Goal: Check status: Check status

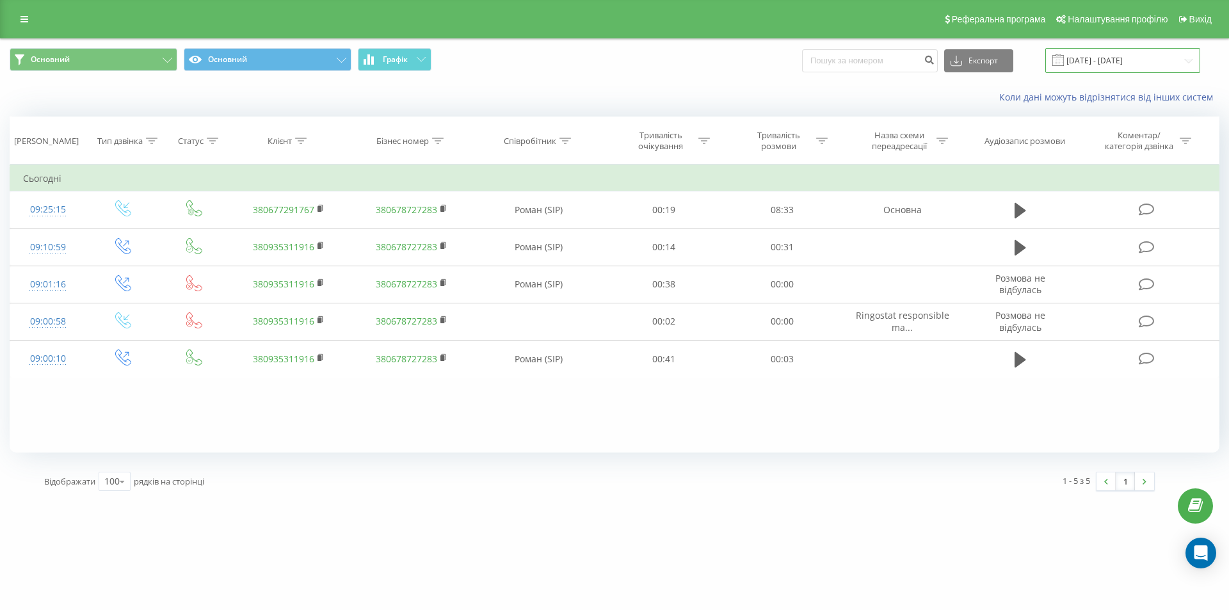
click at [1148, 54] on input "[DATE] - [DATE]" at bounding box center [1122, 60] width 155 height 25
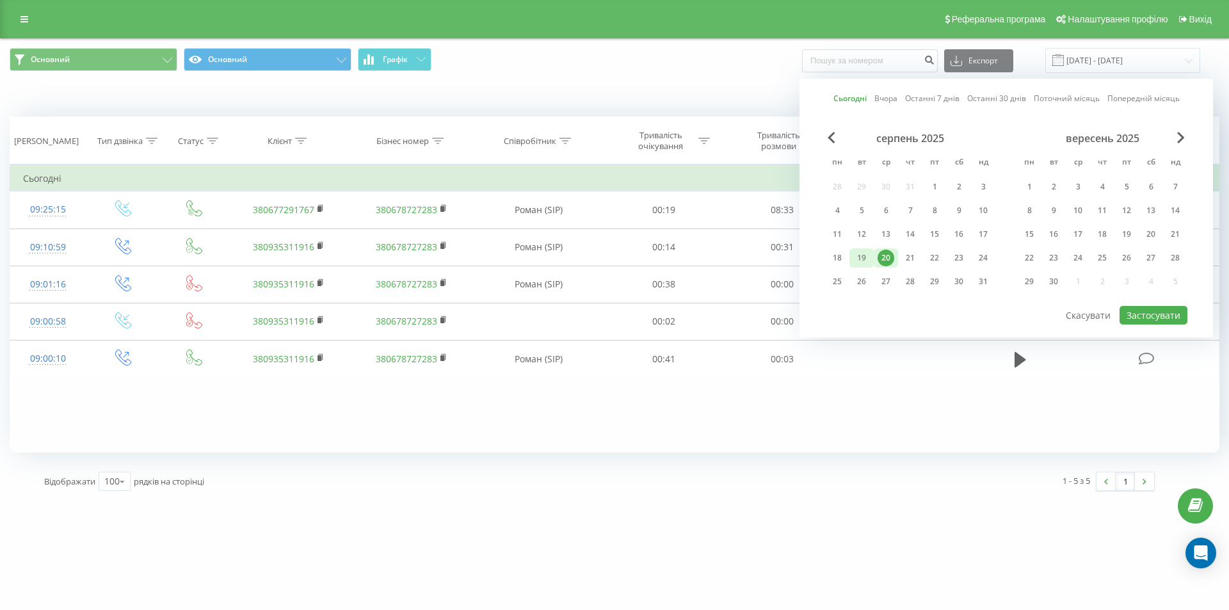
click at [867, 259] on div "19" at bounding box center [861, 258] width 17 height 17
click at [1151, 312] on button "Застосувати" at bounding box center [1154, 315] width 68 height 19
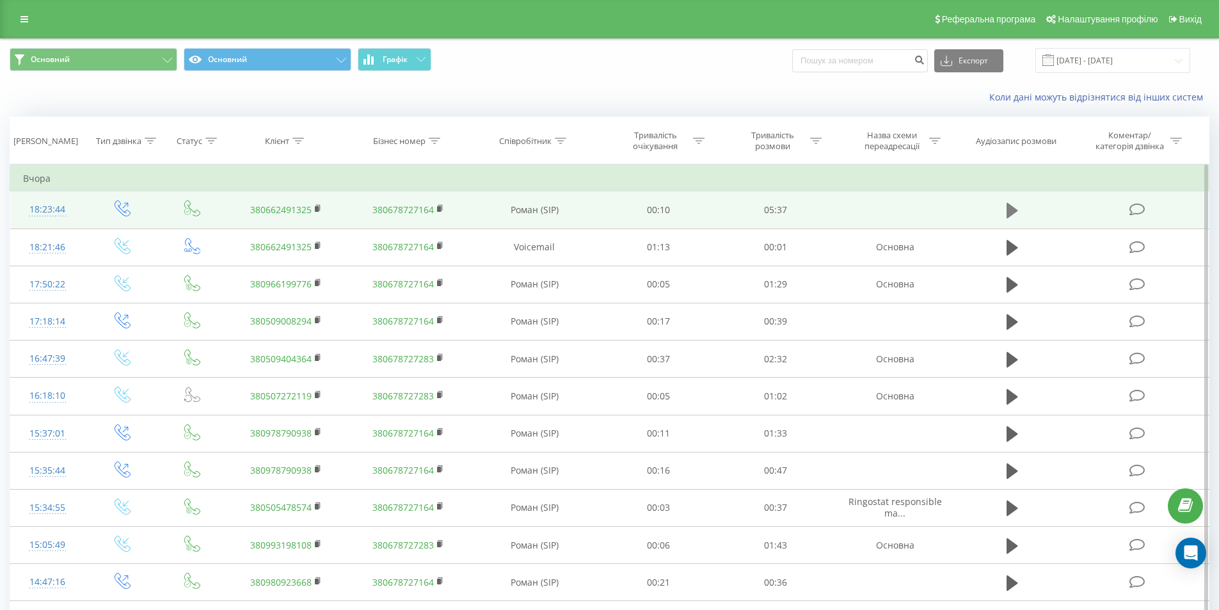
click at [1013, 204] on icon at bounding box center [1013, 211] width 12 height 18
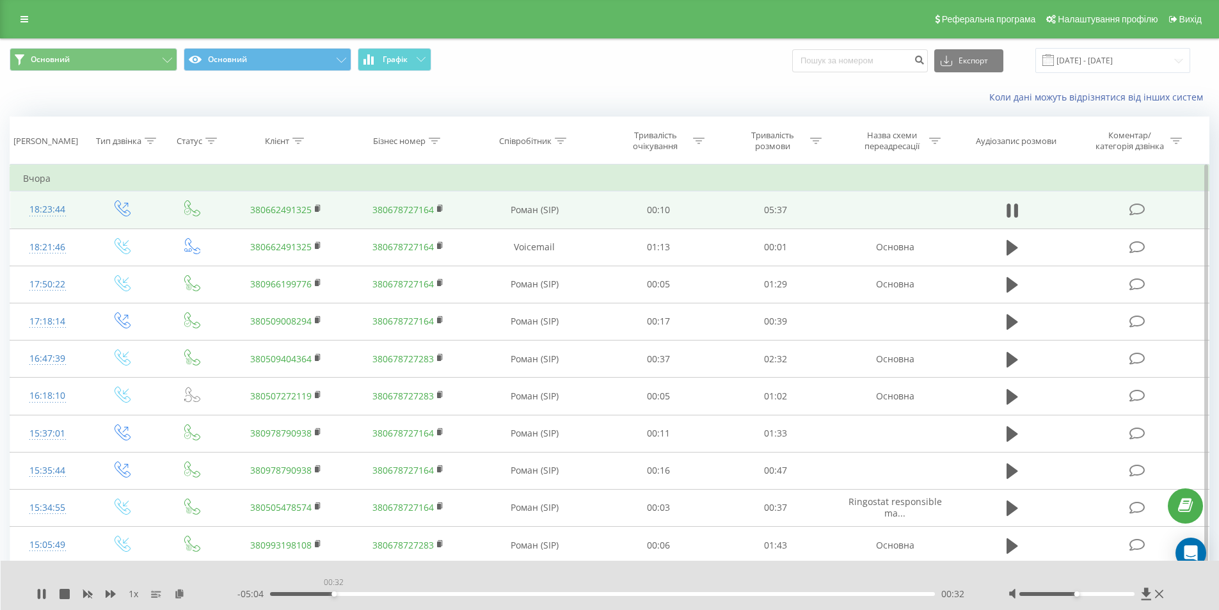
click at [333, 595] on div "00:32" at bounding box center [603, 594] width 666 height 4
click at [359, 593] on div "00:33" at bounding box center [603, 594] width 666 height 4
click at [444, 594] on div "01:28" at bounding box center [603, 594] width 666 height 4
click at [476, 594] on div "00:00" at bounding box center [603, 594] width 666 height 4
click at [508, 594] on div "02:00" at bounding box center [603, 594] width 666 height 4
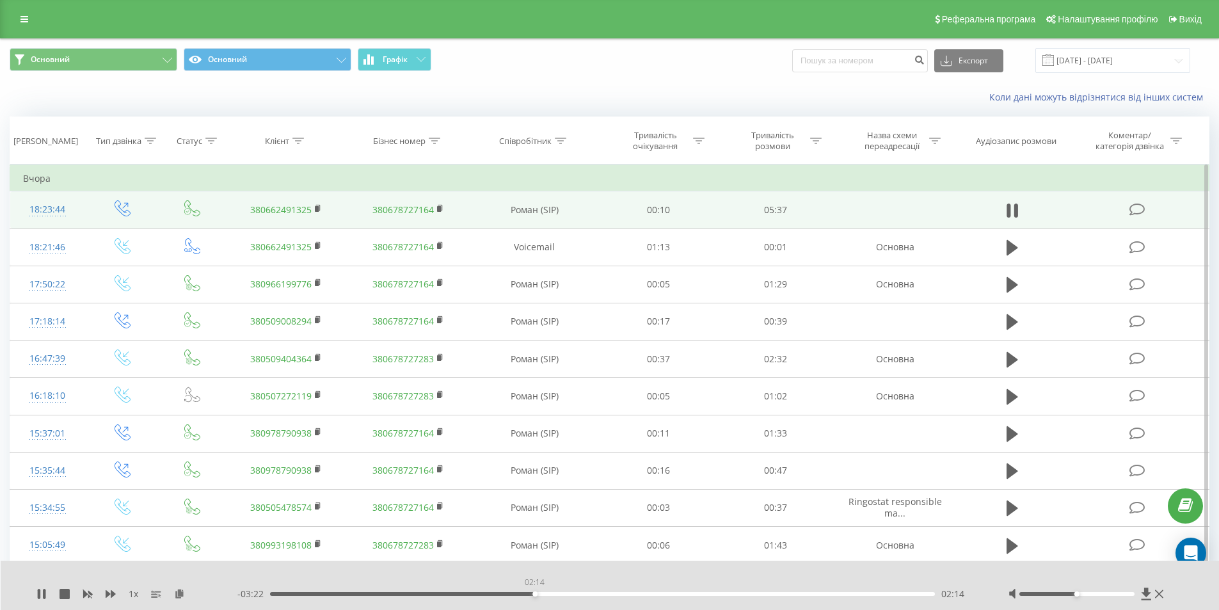
click at [534, 593] on div "02:14" at bounding box center [603, 594] width 666 height 4
click at [568, 593] on div "02:31" at bounding box center [603, 594] width 666 height 4
click at [625, 595] on div "03:00" at bounding box center [603, 594] width 666 height 4
click at [661, 591] on div "- 02:36 03:00 03:00" at bounding box center [606, 594] width 739 height 13
click at [671, 593] on div "03:23" at bounding box center [603, 594] width 666 height 4
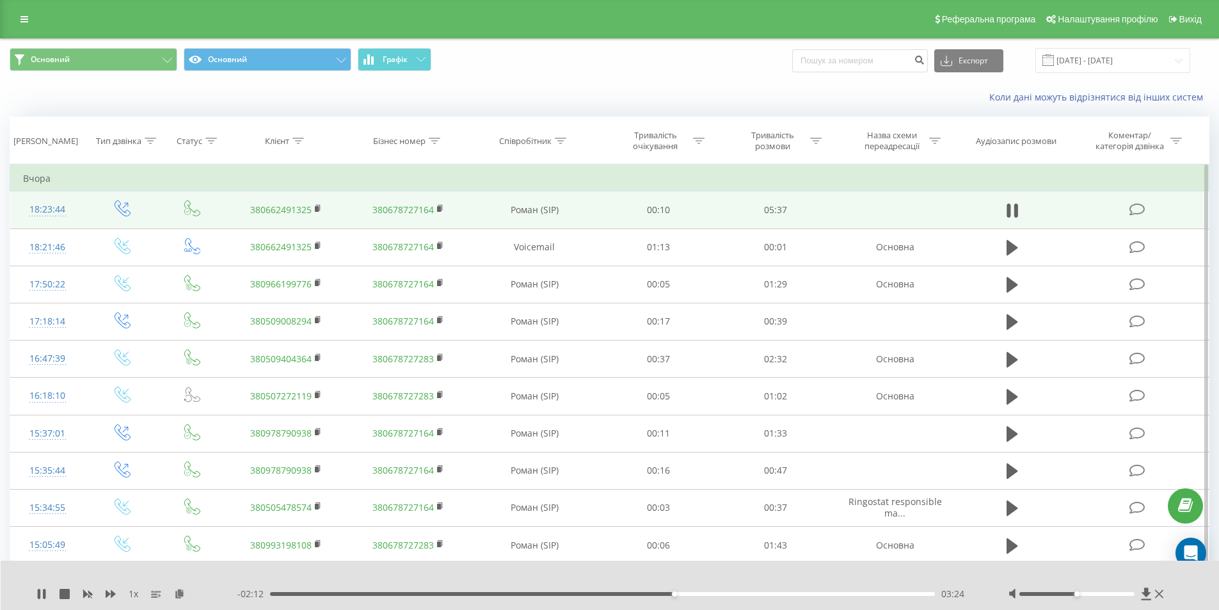
click at [702, 594] on div "03:24" at bounding box center [603, 594] width 666 height 4
drag, startPoint x: 737, startPoint y: 593, endPoint x: 747, endPoint y: 600, distance: 12.1
click at [740, 597] on div "- 01:40 03:56 03:56" at bounding box center [606, 594] width 739 height 13
click at [760, 595] on div "04:03" at bounding box center [603, 594] width 666 height 4
click at [767, 594] on div "04:09" at bounding box center [603, 594] width 666 height 4
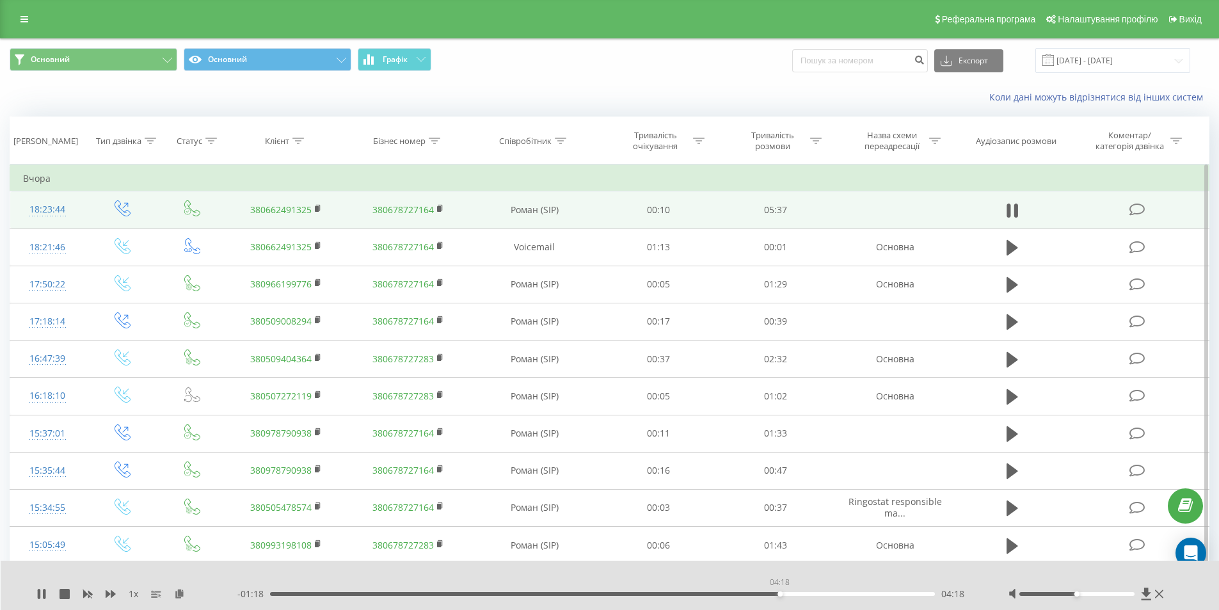
click at [780, 595] on div "04:18" at bounding box center [603, 594] width 666 height 4
click at [795, 593] on div "04:19" at bounding box center [603, 594] width 666 height 4
click at [815, 594] on div "04:28" at bounding box center [603, 594] width 666 height 4
click at [829, 595] on div "04:37" at bounding box center [603, 594] width 666 height 4
click at [847, 595] on div "04:44" at bounding box center [603, 594] width 666 height 4
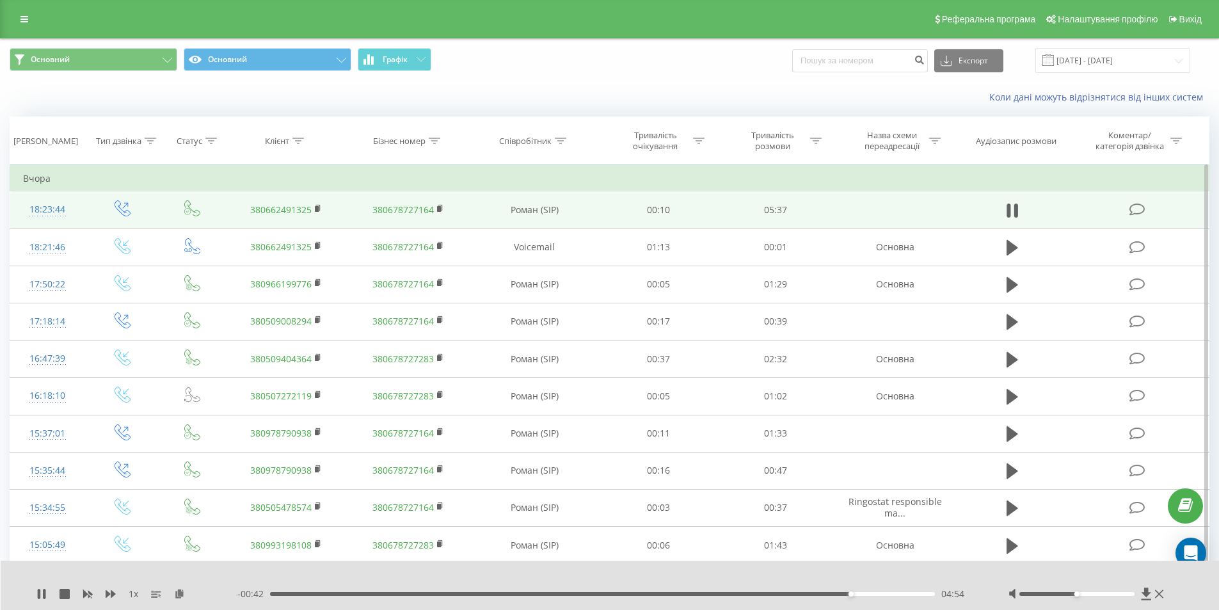
click at [864, 596] on div "- 00:42 04:54 04:54" at bounding box center [606, 594] width 739 height 13
click at [864, 594] on div "05:01" at bounding box center [603, 594] width 666 height 4
click at [879, 593] on div "05:02" at bounding box center [603, 594] width 666 height 4
click at [686, 593] on div "03:31" at bounding box center [603, 594] width 666 height 4
click at [665, 593] on div "03:32" at bounding box center [603, 594] width 666 height 4
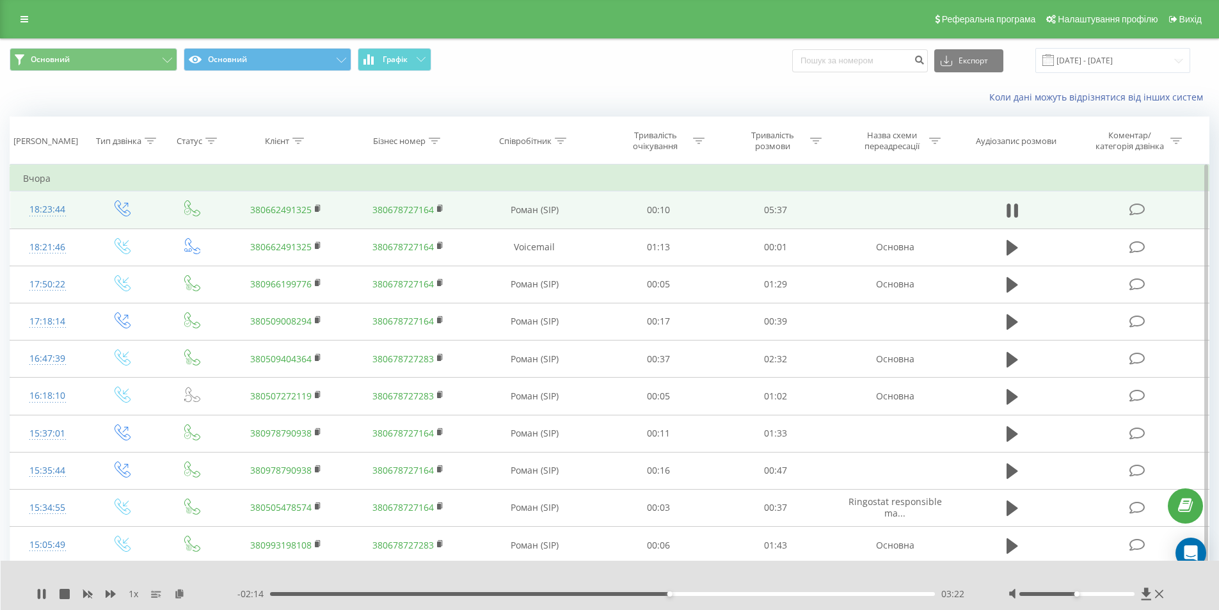
click at [602, 593] on div "03:22" at bounding box center [603, 594] width 666 height 4
click at [318, 205] on icon at bounding box center [318, 208] width 7 height 9
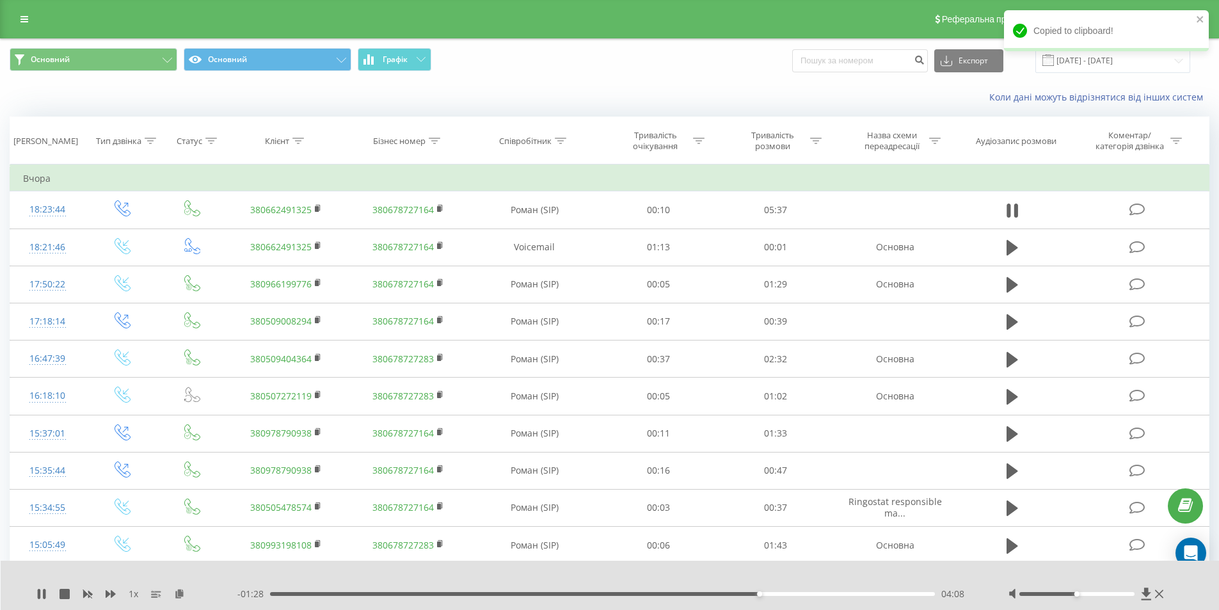
click at [593, 593] on div "04:08" at bounding box center [603, 594] width 666 height 4
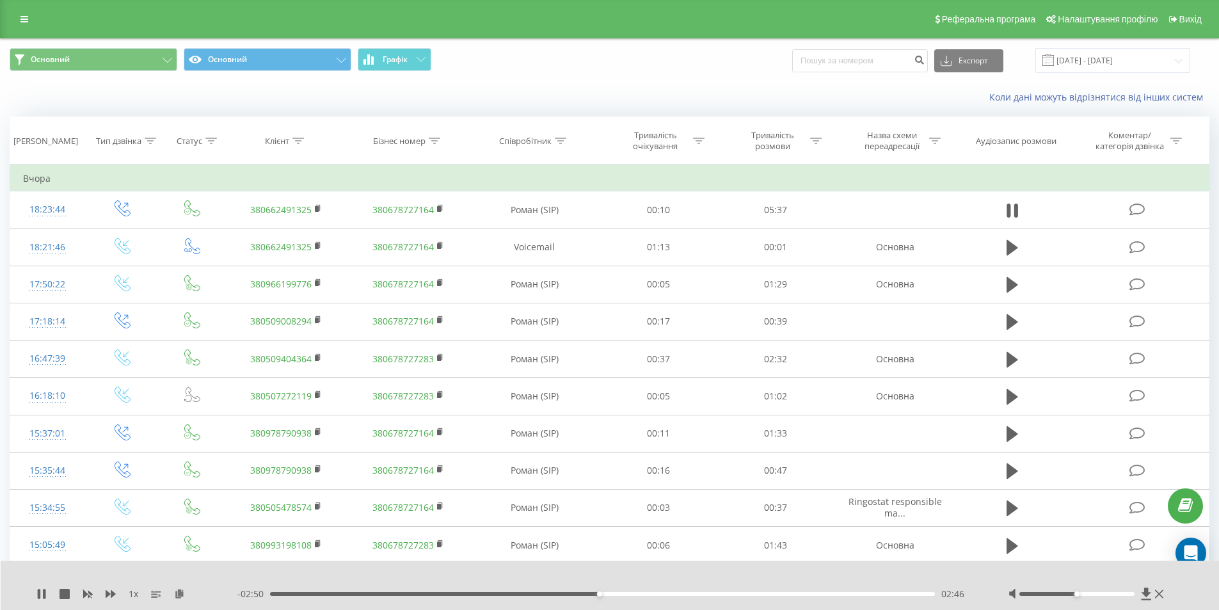
click at [579, 590] on div "- 02:50 02:46 02:46" at bounding box center [606, 594] width 739 height 13
click at [566, 592] on div "02:30" at bounding box center [603, 594] width 666 height 4
click at [511, 593] on div "02:31" at bounding box center [603, 594] width 666 height 4
click at [474, 593] on div "02:03" at bounding box center [603, 594] width 666 height 4
click at [462, 593] on div "01:37" at bounding box center [603, 594] width 666 height 4
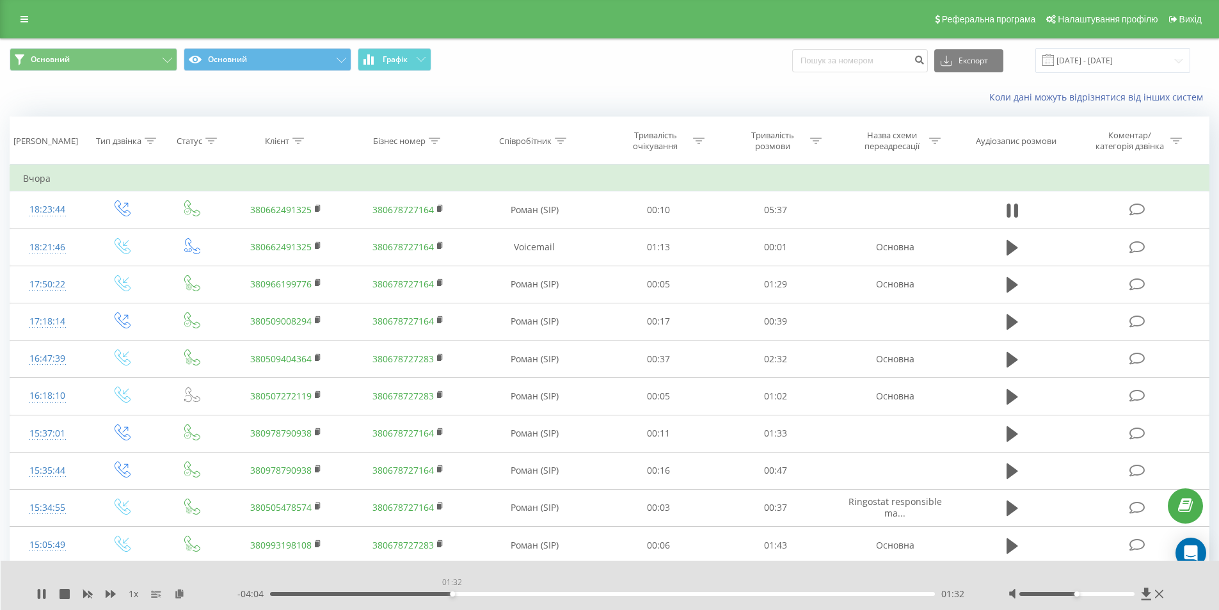
click at [452, 594] on div "01:32" at bounding box center [603, 594] width 666 height 4
click at [442, 594] on div "01:27" at bounding box center [603, 594] width 666 height 4
click at [1009, 209] on icon at bounding box center [1009, 211] width 4 height 14
click at [1077, 57] on input "19.08.2025 - 19.08.2025" at bounding box center [1113, 60] width 155 height 25
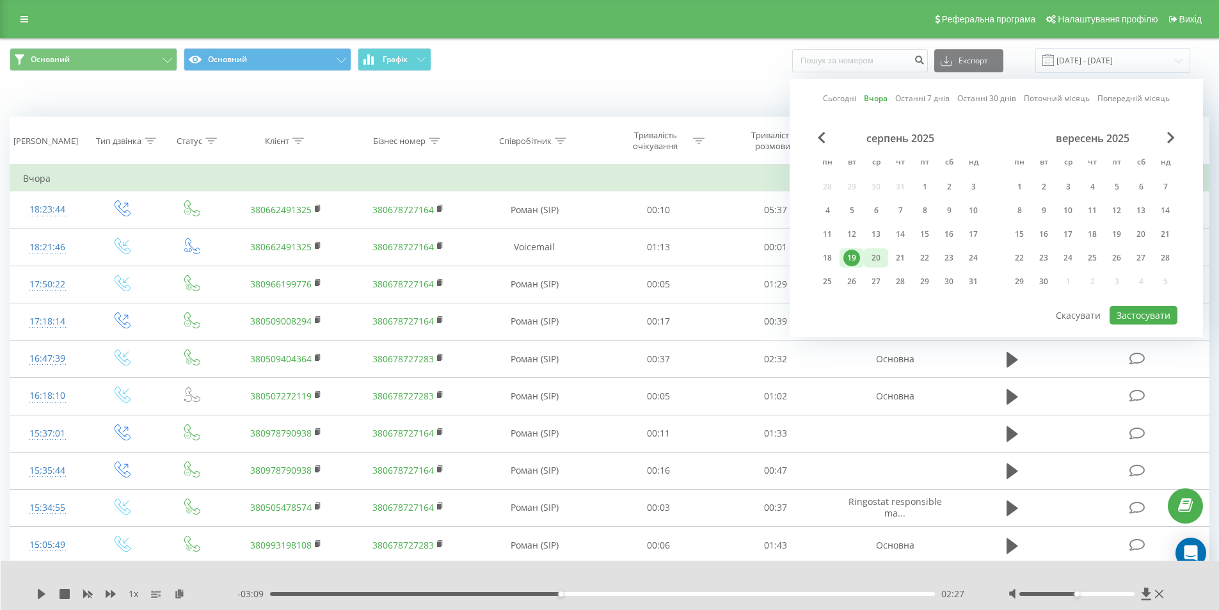
click at [869, 257] on div "20" at bounding box center [876, 258] width 17 height 17
click at [1159, 323] on button "Застосувати" at bounding box center [1144, 315] width 68 height 19
type input "[DATE] - [DATE]"
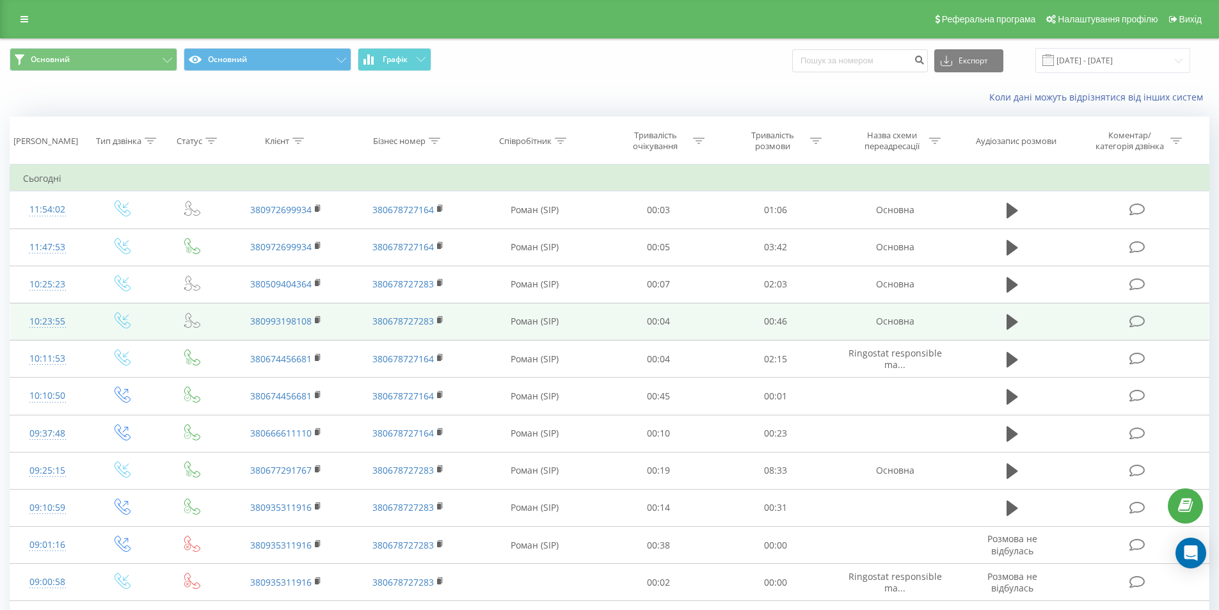
scroll to position [77, 0]
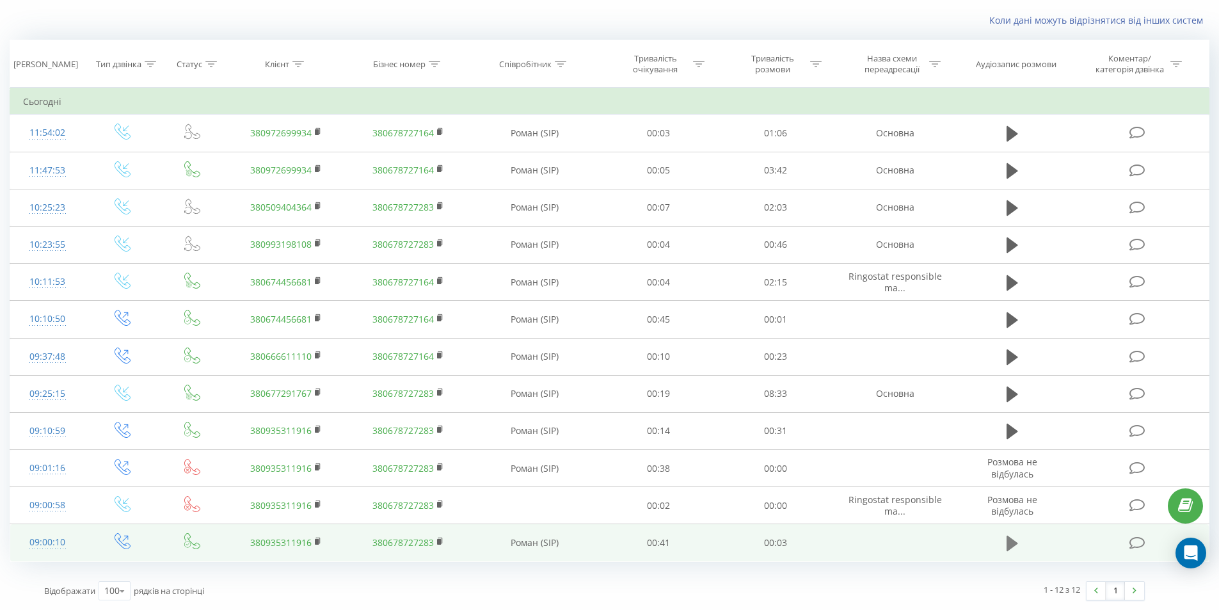
click at [1008, 550] on icon at bounding box center [1013, 543] width 12 height 15
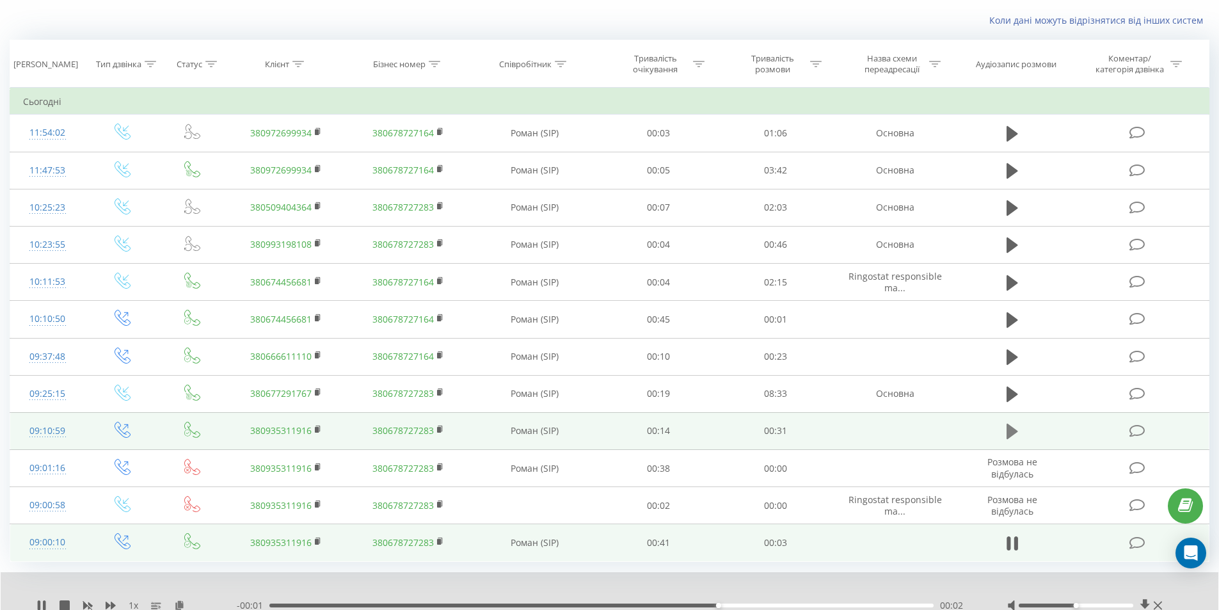
click at [1012, 434] on icon at bounding box center [1013, 431] width 12 height 15
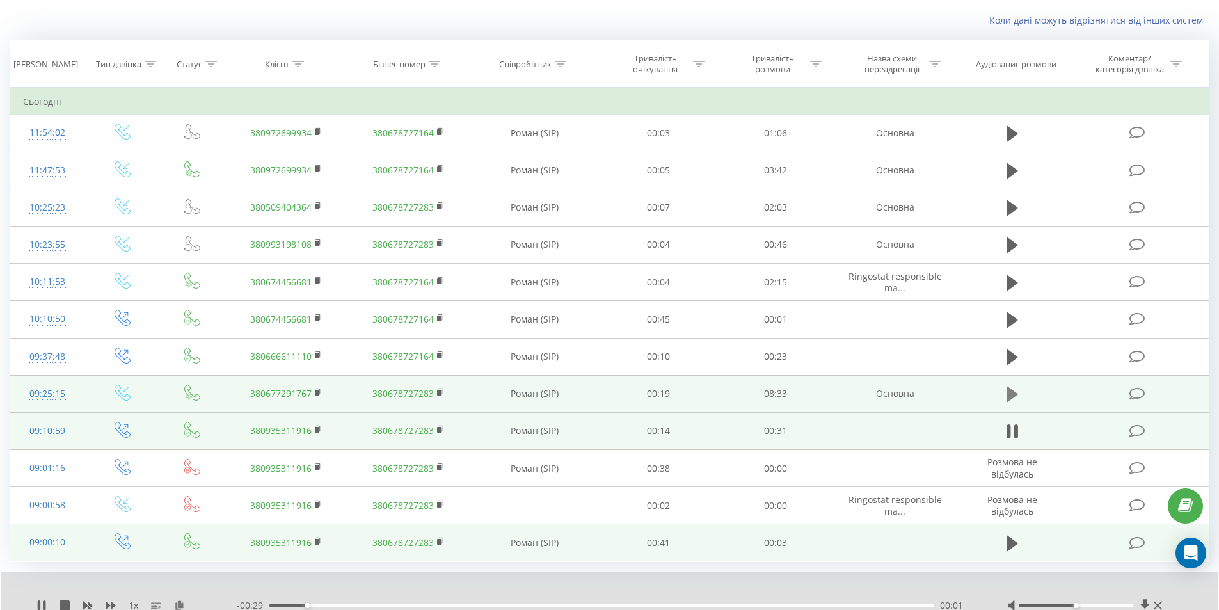
click at [1007, 392] on icon at bounding box center [1013, 394] width 12 height 18
click at [1018, 389] on icon at bounding box center [1016, 394] width 4 height 14
click at [319, 391] on icon at bounding box center [318, 392] width 7 height 9
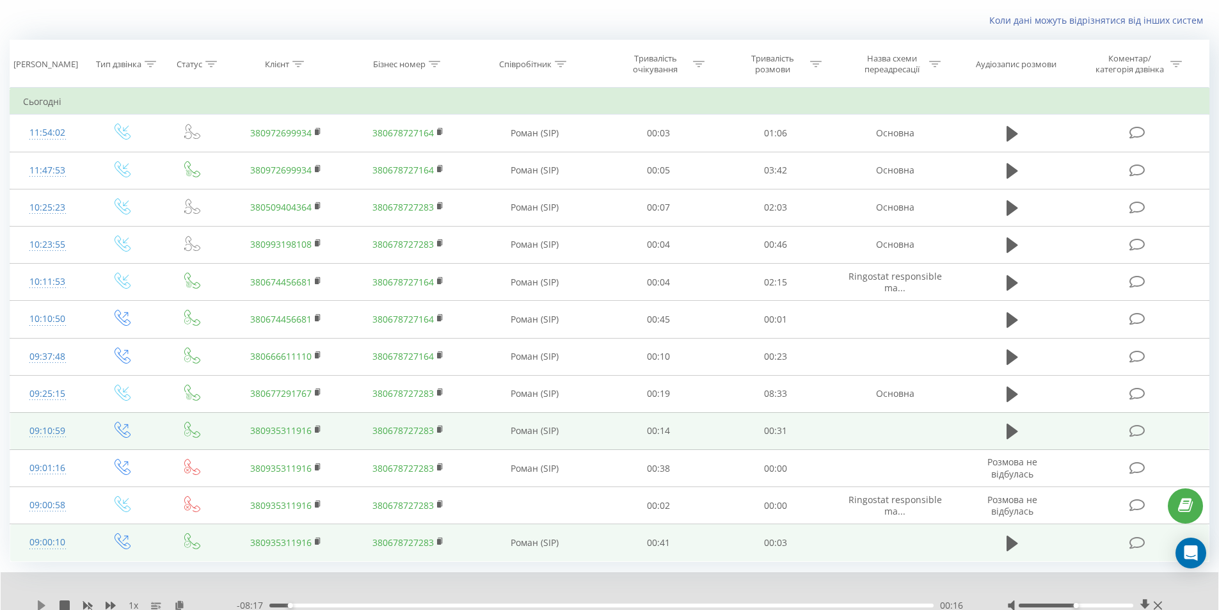
click at [40, 604] on icon at bounding box center [42, 605] width 8 height 10
click at [317, 605] on div "00:36" at bounding box center [601, 606] width 664 height 4
click at [338, 606] on div "00:00" at bounding box center [601, 606] width 664 height 4
click at [364, 607] on div "00:53" at bounding box center [601, 606] width 664 height 4
click at [404, 606] on div "01:44" at bounding box center [601, 606] width 664 height 4
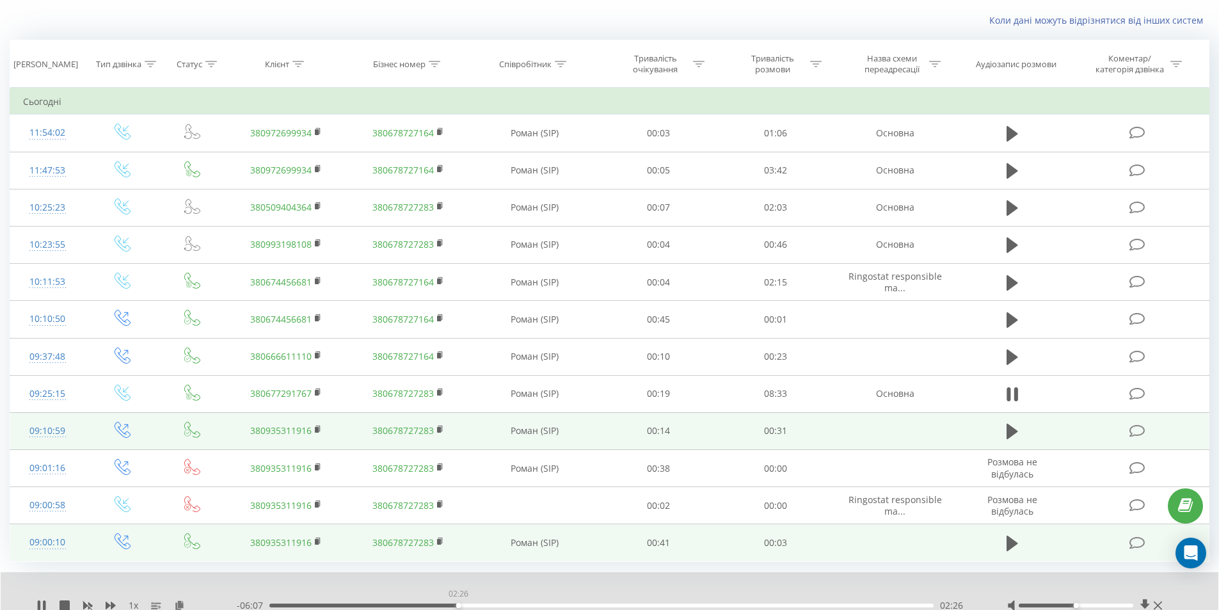
click at [458, 605] on div "02:26" at bounding box center [601, 606] width 664 height 4
click at [380, 604] on div "01:25" at bounding box center [601, 606] width 664 height 4
click at [362, 604] on div "01:27" at bounding box center [601, 606] width 664 height 4
click at [684, 606] on div "01:31" at bounding box center [601, 606] width 664 height 4
click at [723, 605] on div "05:49" at bounding box center [601, 606] width 664 height 4
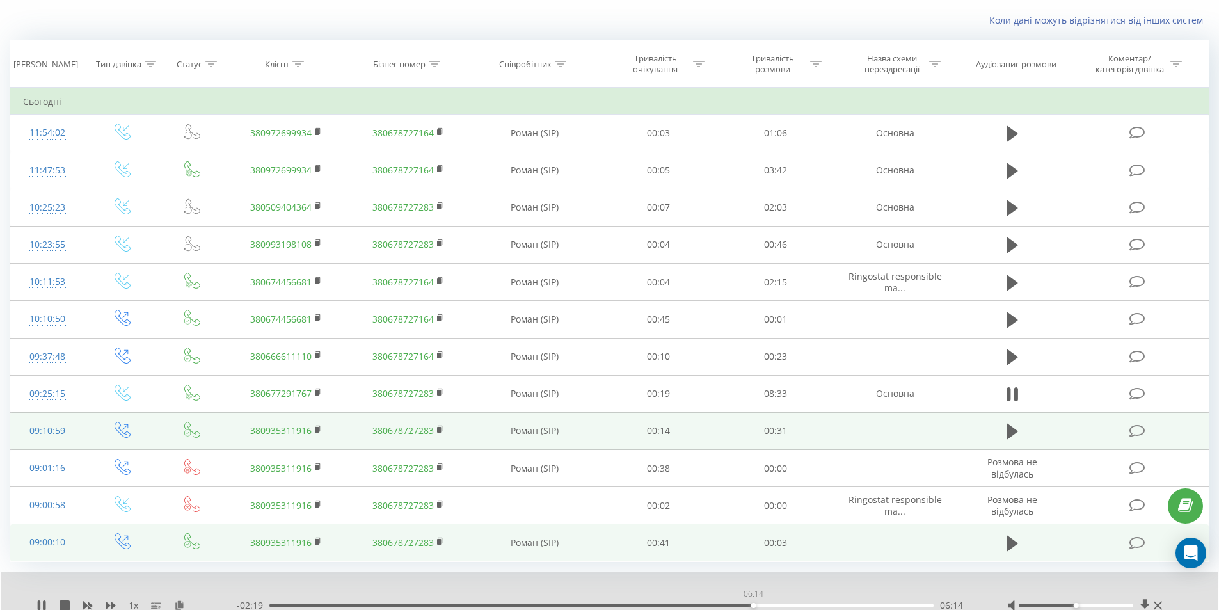
click at [753, 606] on div "06:14" at bounding box center [601, 606] width 664 height 4
click at [778, 604] on div "00:00" at bounding box center [601, 606] width 664 height 4
click at [837, 605] on div "07:08" at bounding box center [601, 606] width 664 height 4
click at [846, 606] on div "07:19" at bounding box center [601, 606] width 664 height 4
click at [855, 606] on div "07:32" at bounding box center [601, 606] width 664 height 4
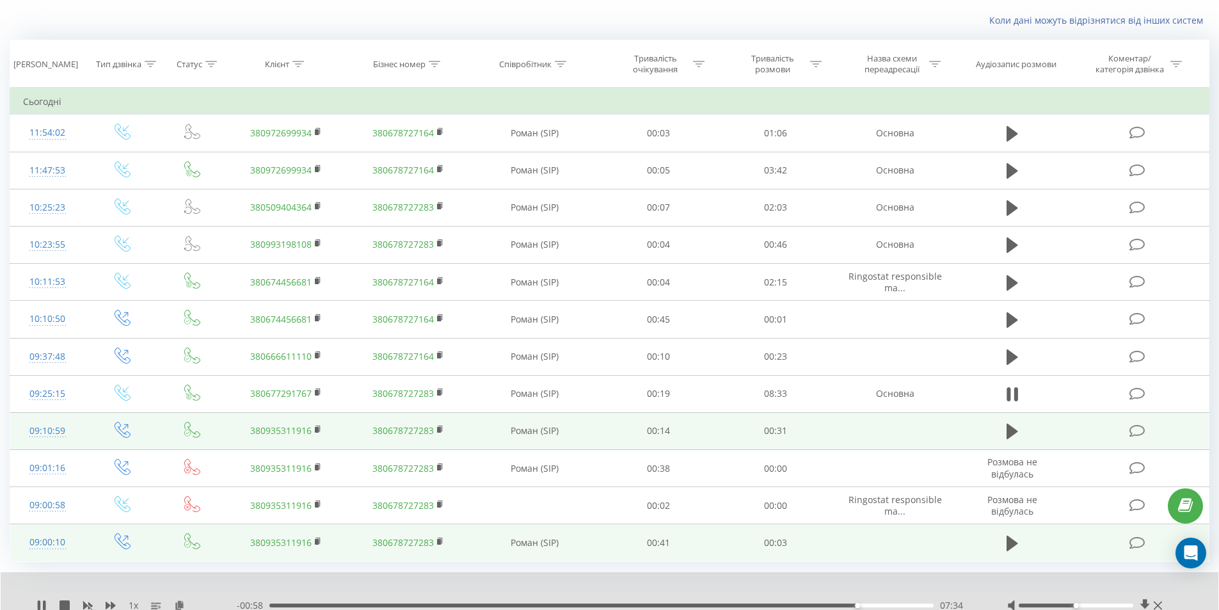
click at [871, 606] on div "07:34" at bounding box center [601, 606] width 664 height 4
click at [891, 602] on div "- 00:45 07:48 07:48" at bounding box center [606, 605] width 739 height 13
click at [888, 604] on div "07:49" at bounding box center [601, 606] width 664 height 4
click at [874, 604] on div "08:02" at bounding box center [601, 606] width 664 height 4
click at [1011, 392] on icon at bounding box center [1013, 394] width 12 height 18
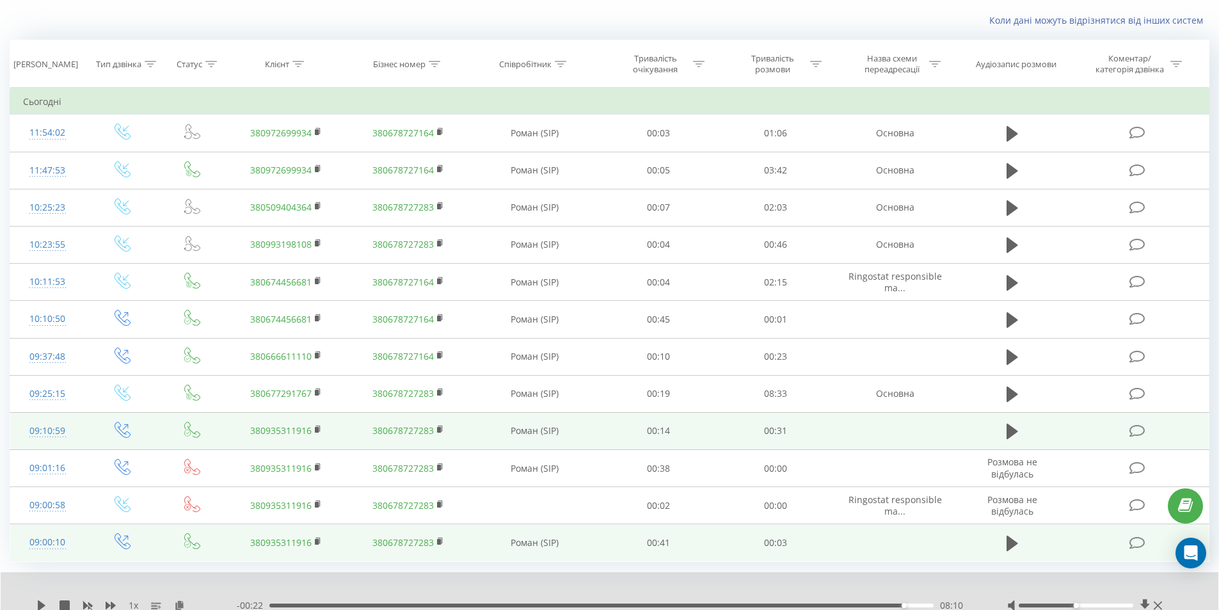
click at [35, 604] on div "1 x - 00:22 08:10 08:10" at bounding box center [610, 596] width 1218 height 49
click at [41, 604] on icon at bounding box center [42, 605] width 8 height 10
click at [872, 604] on div "08:14" at bounding box center [601, 606] width 664 height 4
click at [40, 607] on icon at bounding box center [39, 605] width 3 height 10
click at [38, 604] on icon at bounding box center [42, 605] width 8 height 10
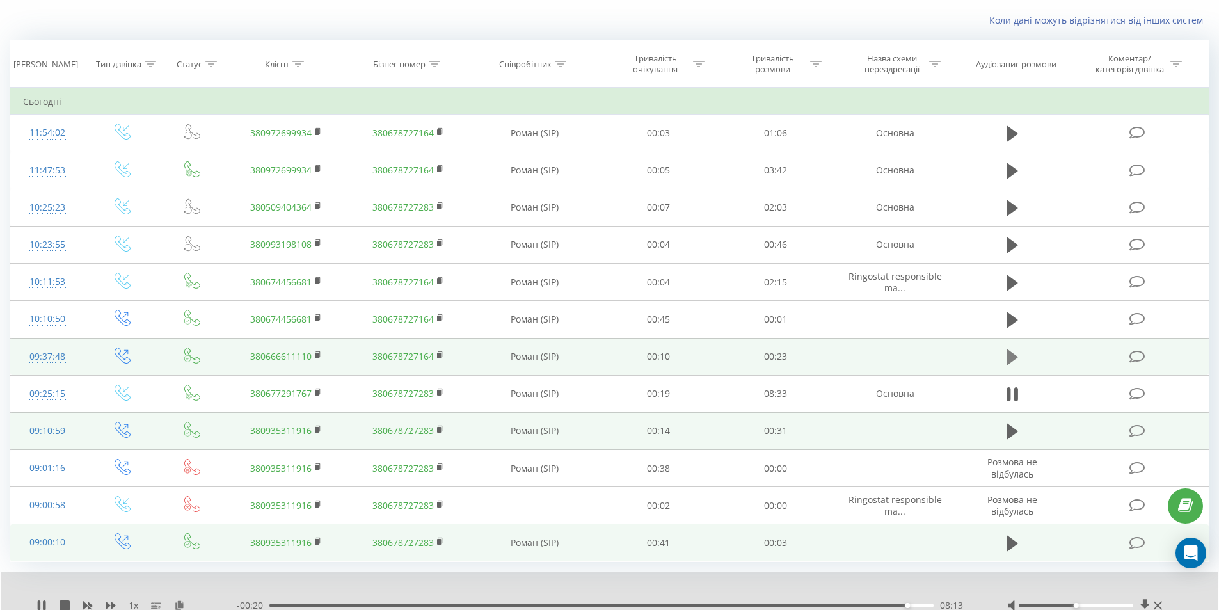
click at [1021, 357] on button at bounding box center [1012, 357] width 19 height 19
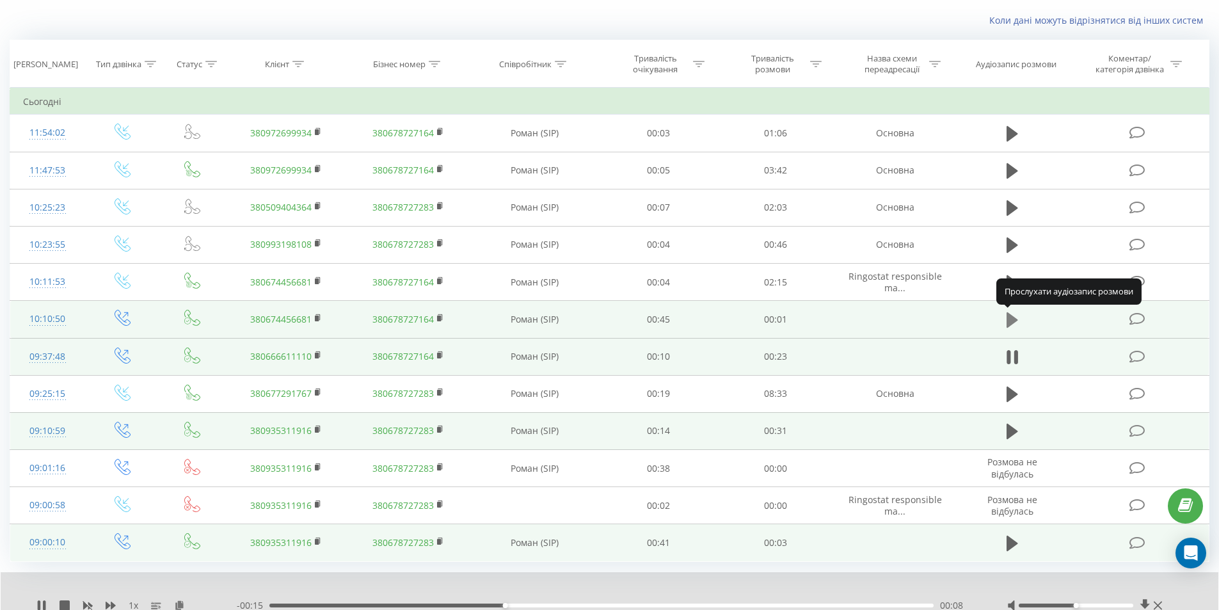
click at [1011, 321] on icon at bounding box center [1013, 319] width 12 height 15
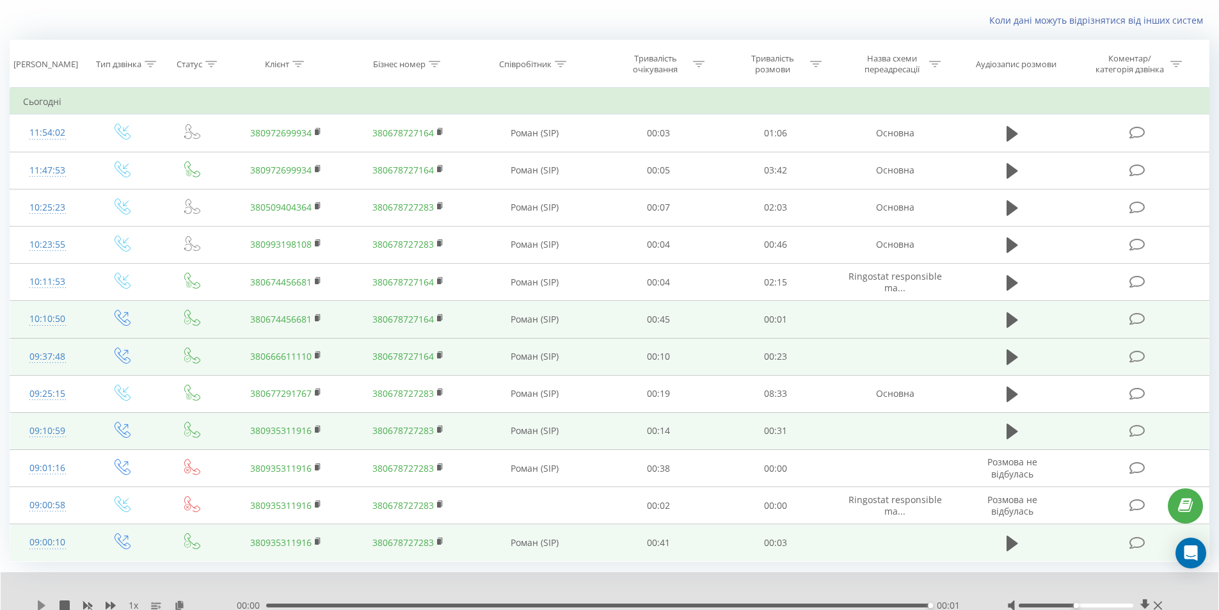
click at [38, 604] on icon at bounding box center [41, 605] width 10 height 10
click at [39, 604] on icon at bounding box center [41, 605] width 10 height 10
click at [39, 604] on icon at bounding box center [42, 605] width 8 height 10
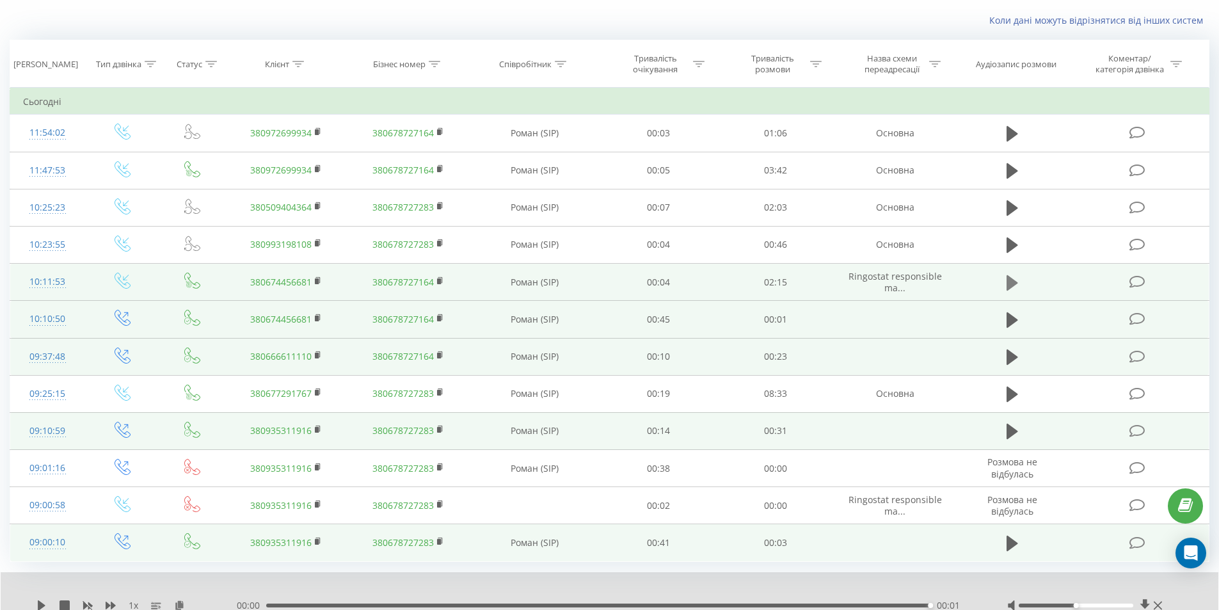
click at [1008, 279] on icon at bounding box center [1013, 282] width 12 height 15
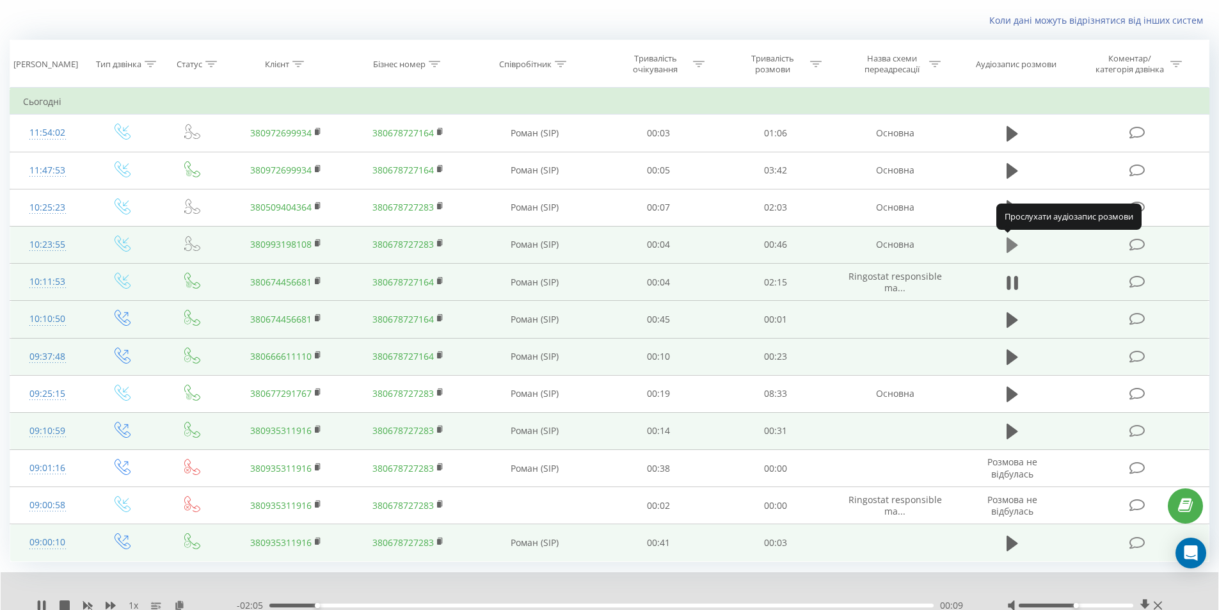
click at [1013, 246] on icon at bounding box center [1013, 244] width 12 height 15
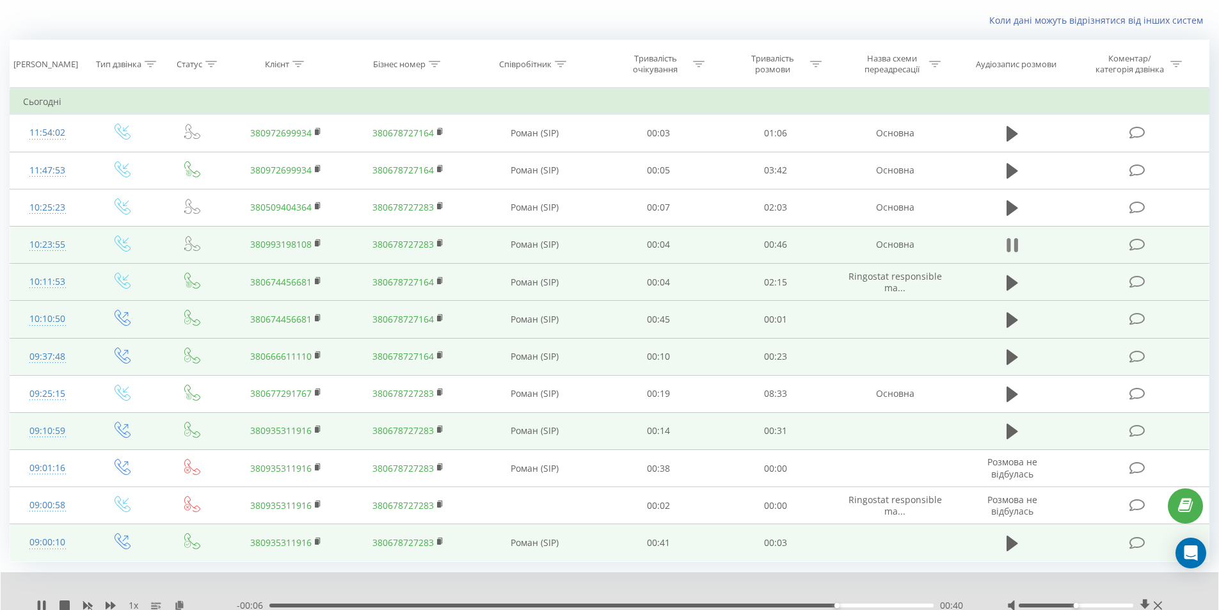
click at [1014, 239] on icon at bounding box center [1013, 245] width 12 height 18
click at [39, 607] on icon at bounding box center [42, 605] width 8 height 10
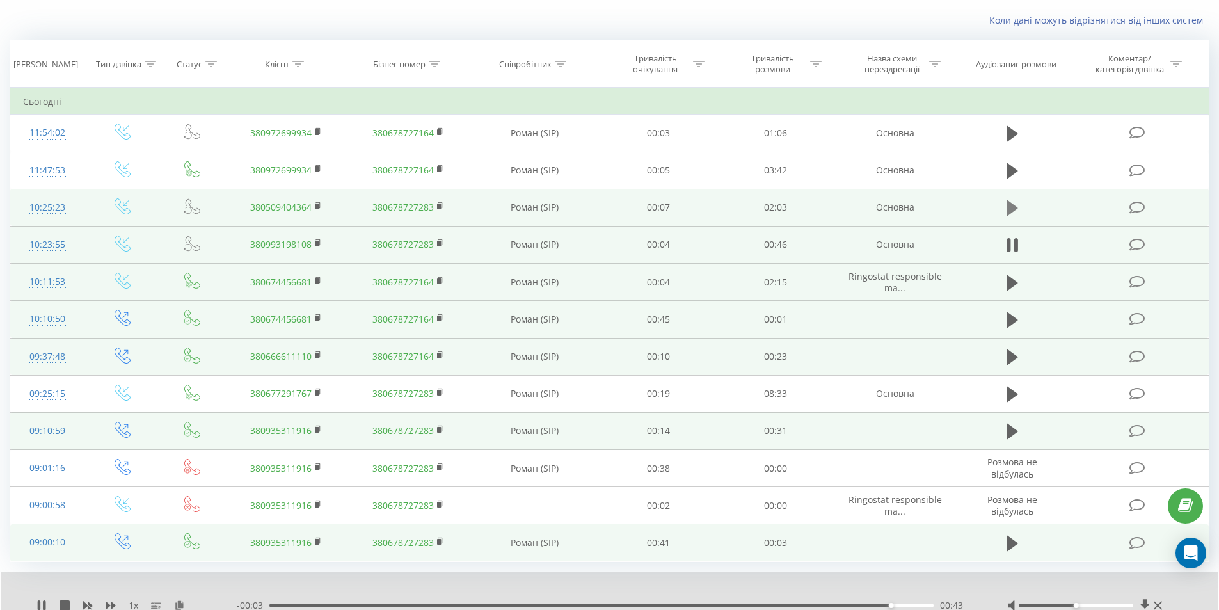
click at [1011, 202] on icon at bounding box center [1013, 208] width 12 height 18
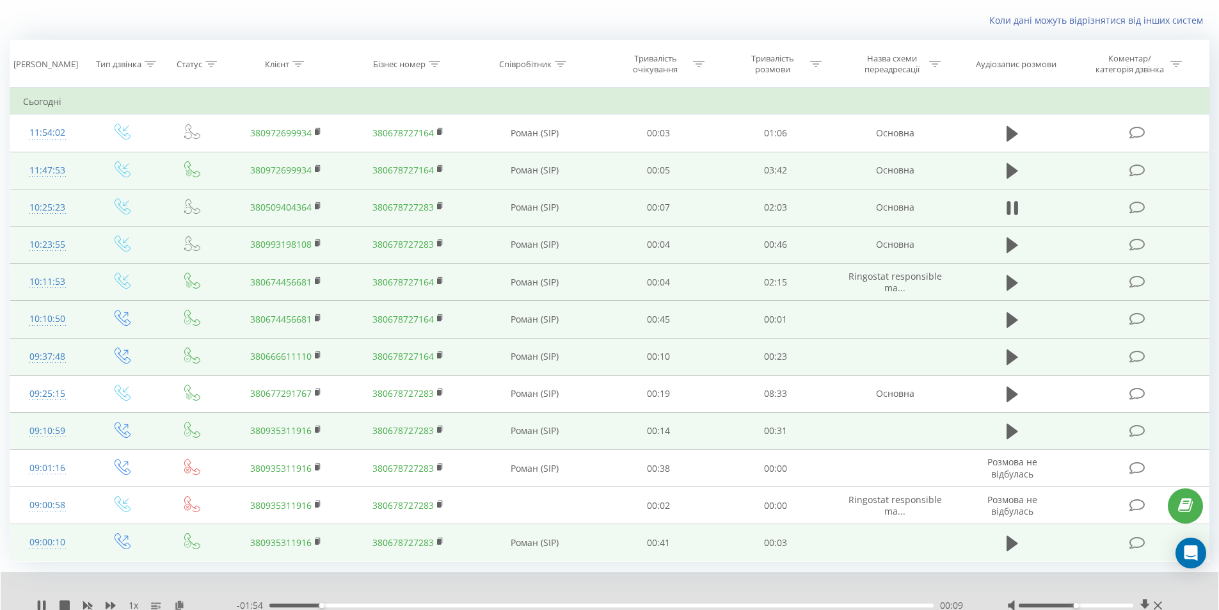
click at [1019, 159] on td at bounding box center [1012, 170] width 113 height 37
click at [1009, 172] on icon at bounding box center [1013, 170] width 12 height 15
click at [1012, 174] on icon at bounding box center [1013, 171] width 12 height 18
click at [303, 172] on link "380972699934" at bounding box center [280, 170] width 61 height 12
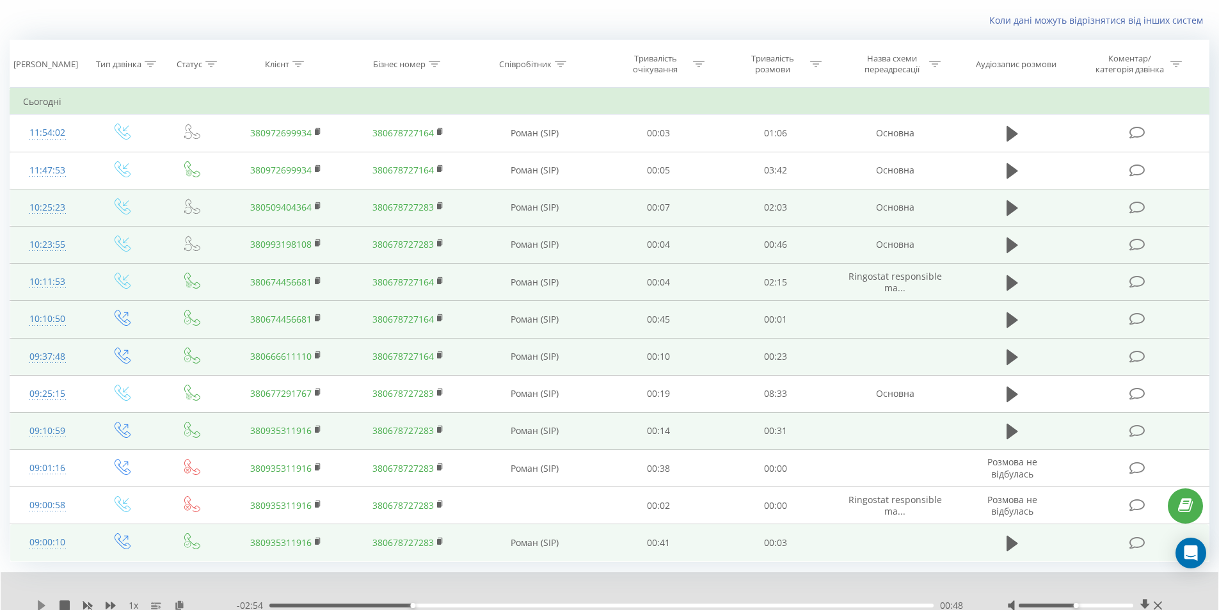
click at [38, 609] on icon at bounding box center [41, 605] width 10 height 10
click at [1012, 172] on icon at bounding box center [1013, 171] width 12 height 18
click at [40, 604] on icon at bounding box center [42, 605] width 8 height 10
click at [1013, 170] on icon at bounding box center [1013, 171] width 12 height 18
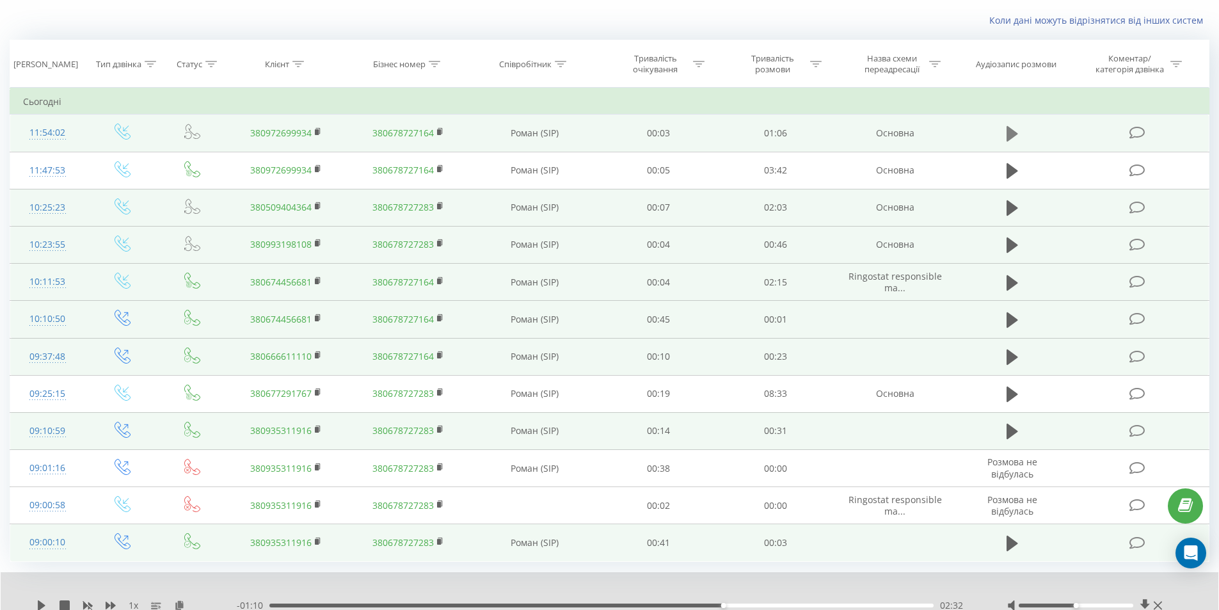
click at [1015, 131] on icon at bounding box center [1013, 134] width 12 height 18
click at [1013, 131] on icon at bounding box center [1013, 134] width 12 height 18
click at [44, 604] on icon at bounding box center [41, 605] width 10 height 10
click at [1015, 137] on icon at bounding box center [1016, 134] width 4 height 14
click at [41, 604] on icon at bounding box center [42, 605] width 8 height 10
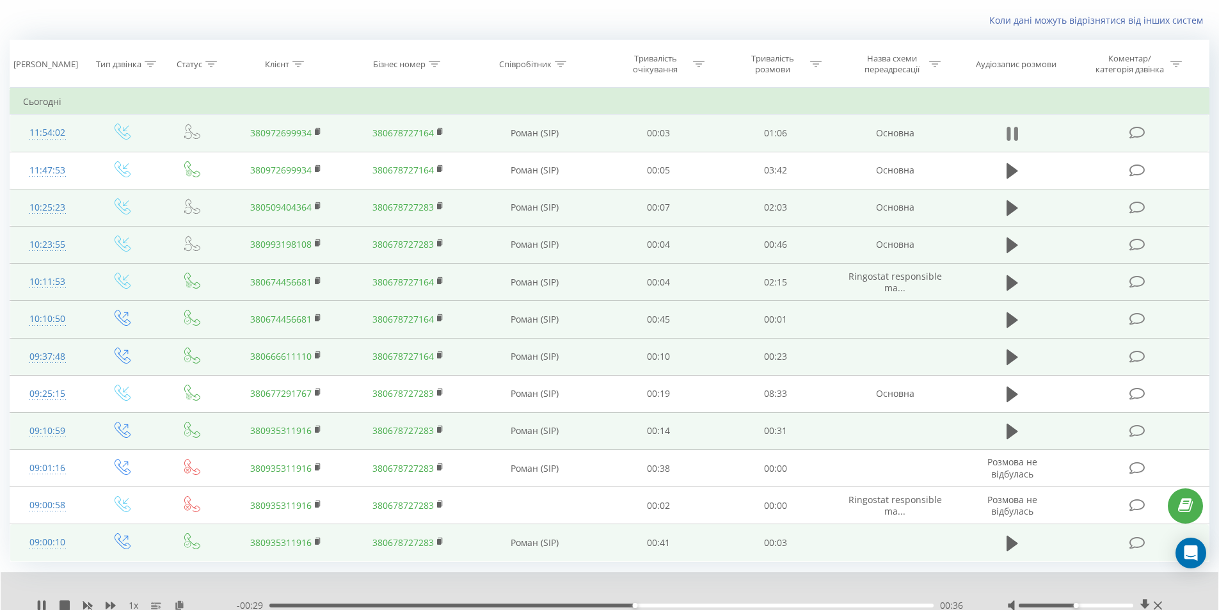
click at [1013, 131] on icon at bounding box center [1013, 134] width 12 height 18
